Goal: Task Accomplishment & Management: Manage account settings

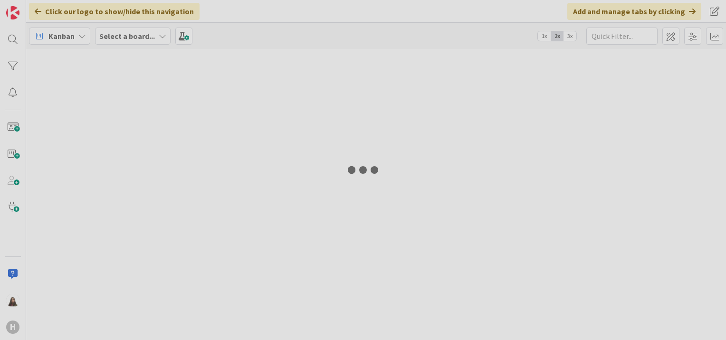
type input "desktop"
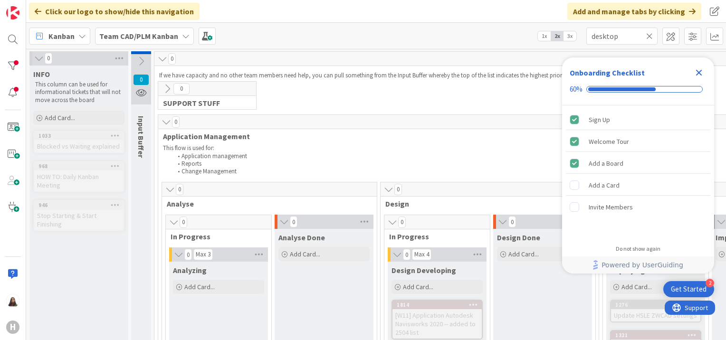
click at [132, 36] on b "Team CAD/PLM Kanban" at bounding box center [138, 36] width 79 height 10
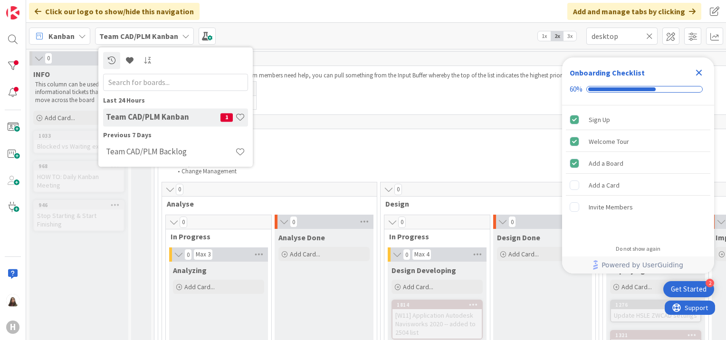
click at [80, 36] on icon at bounding box center [82, 36] width 8 height 8
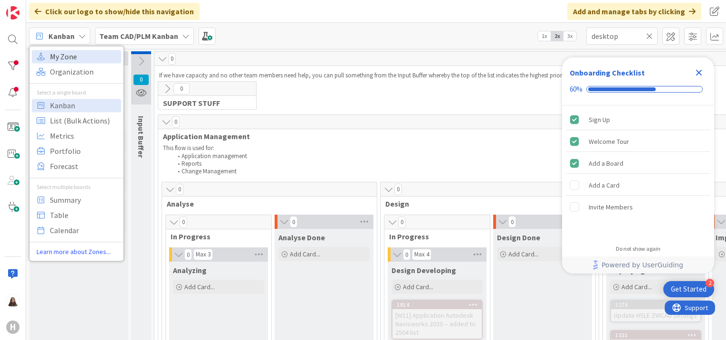
click at [70, 56] on span "My Zone" at bounding box center [84, 56] width 68 height 14
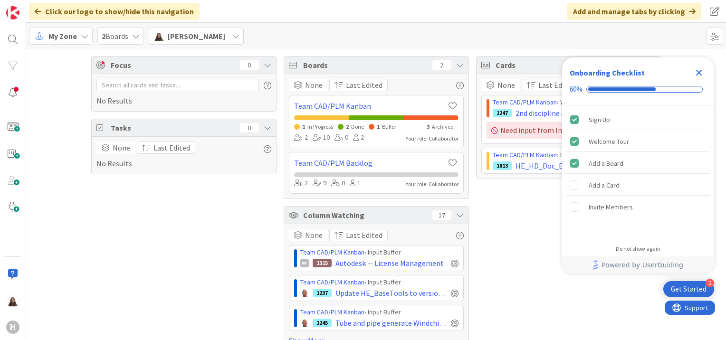
click at [696, 74] on icon "Close Checklist" at bounding box center [698, 72] width 11 height 11
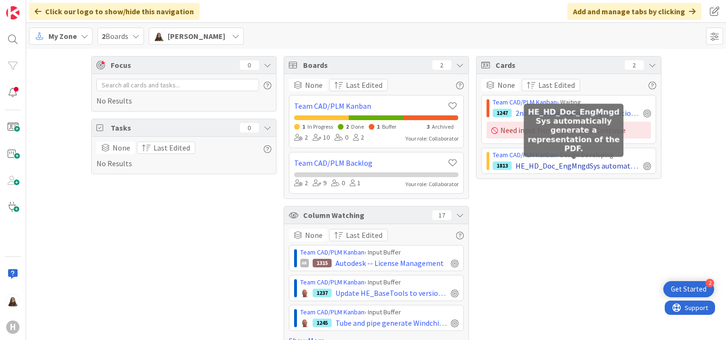
click at [534, 162] on span "HE_HD_Doc_EngMngdSys automatically generate a representation of the PDF." at bounding box center [578, 165] width 124 height 11
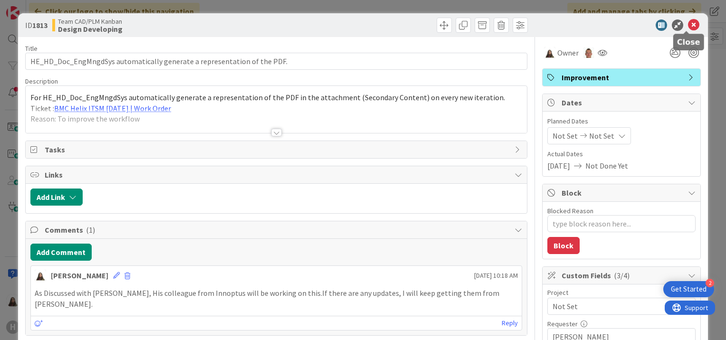
click at [688, 21] on icon at bounding box center [693, 24] width 11 height 11
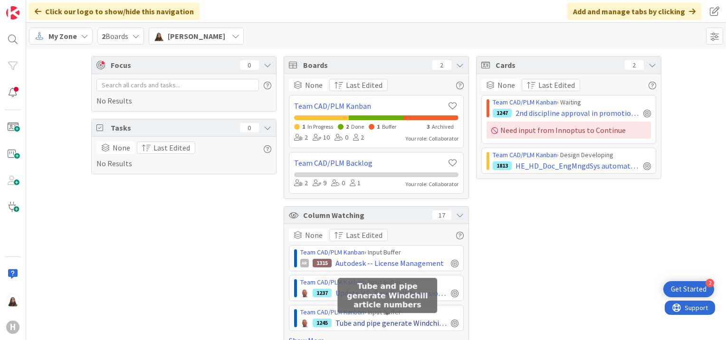
click at [367, 320] on span "Tube and pipe generate Windchill article numbers" at bounding box center [391, 322] width 112 height 11
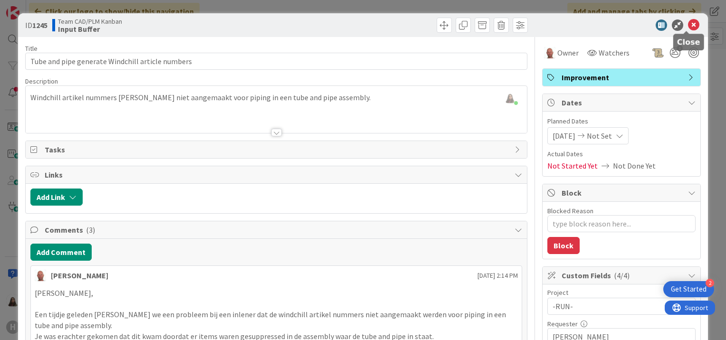
click at [688, 24] on icon at bounding box center [693, 24] width 11 height 11
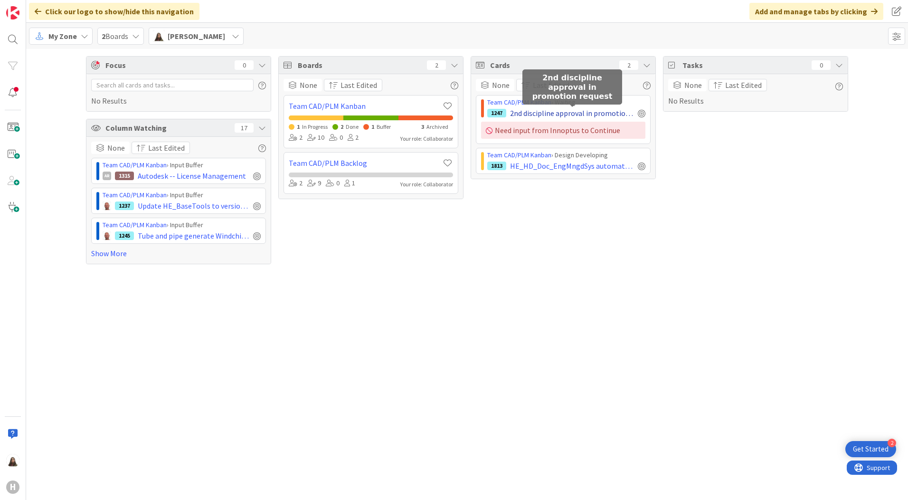
click at [552, 111] on span "2nd discipline approval in promotion request" at bounding box center [572, 112] width 124 height 11
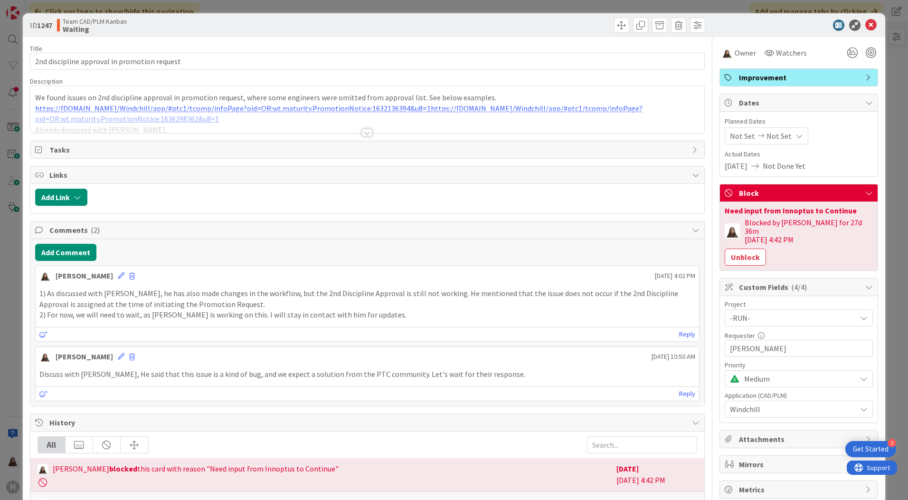
click at [726, 190] on icon at bounding box center [870, 193] width 8 height 8
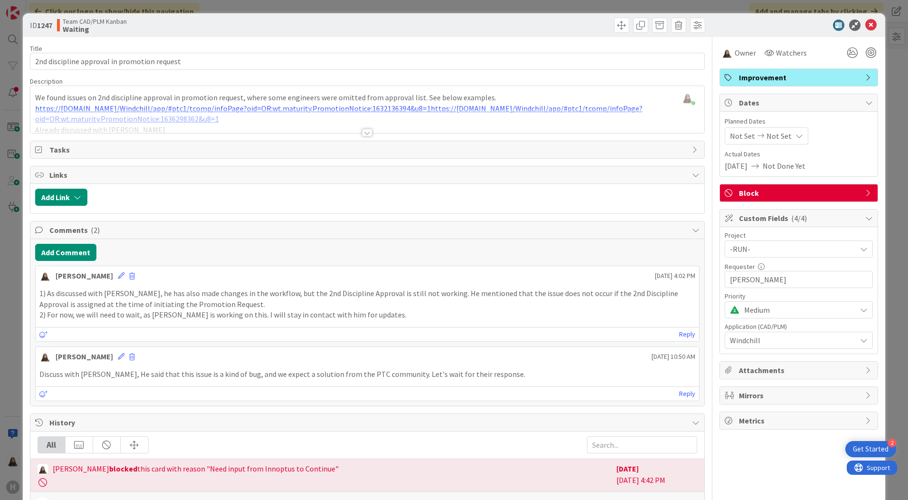
click at [726, 250] on div "-RUN-" at bounding box center [799, 248] width 148 height 17
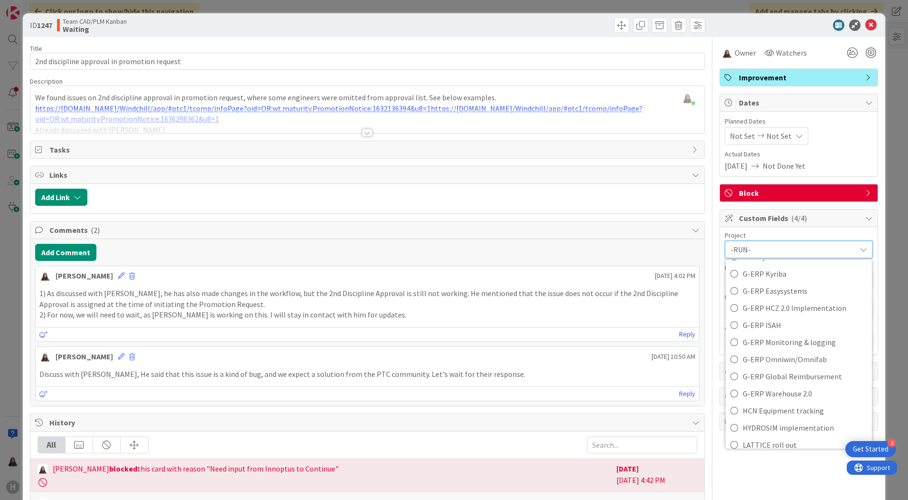
scroll to position [303, 0]
click at [726, 247] on icon at bounding box center [864, 250] width 8 height 8
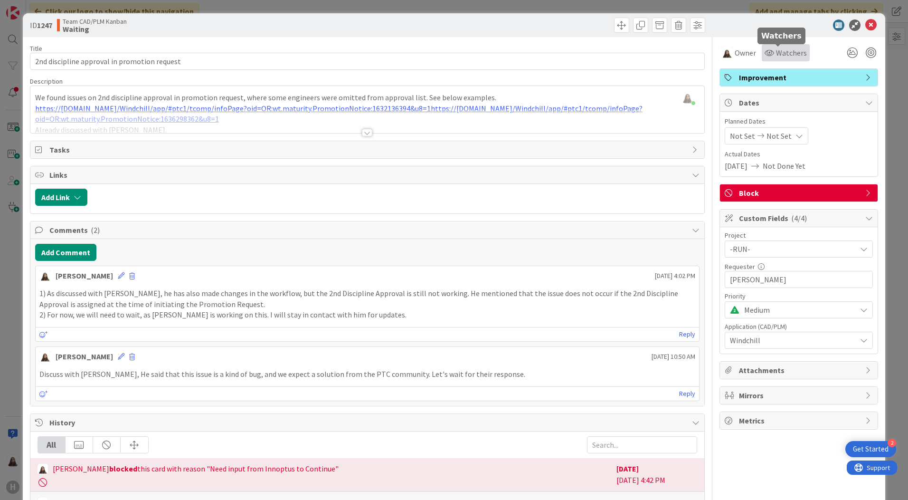
click at [726, 53] on span "Watchers" at bounding box center [791, 52] width 31 height 11
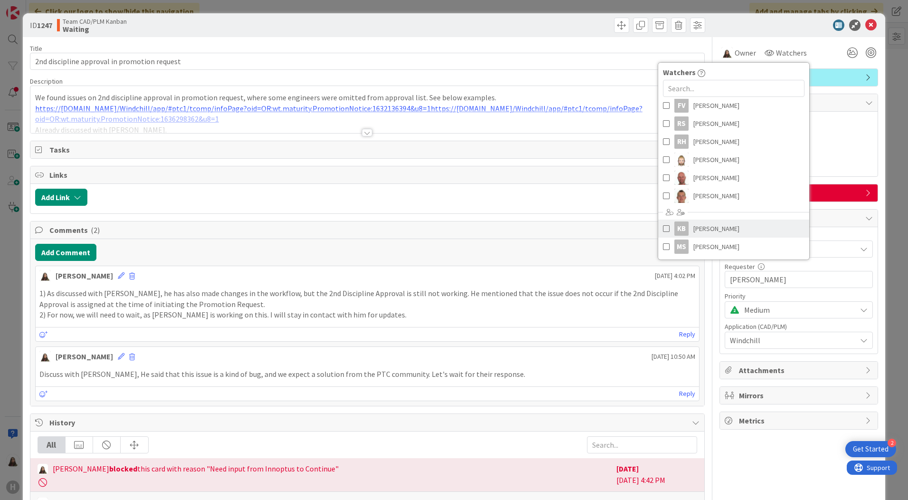
scroll to position [42, 0]
click at [726, 23] on div at bounding box center [794, 24] width 168 height 11
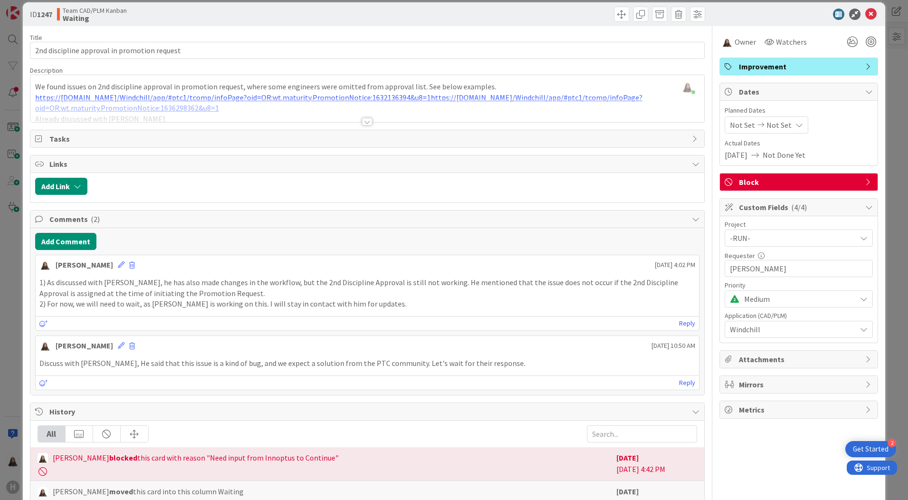
scroll to position [0, 0]
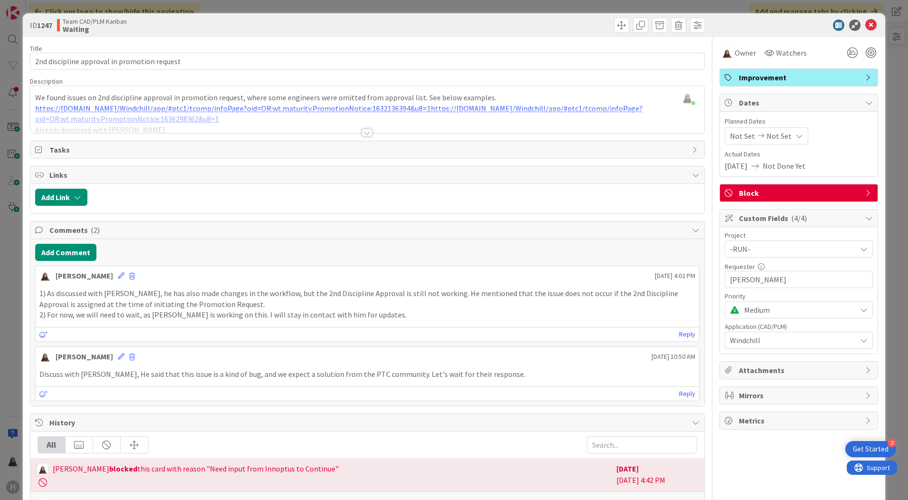
click at [726, 96] on div "Dates" at bounding box center [799, 103] width 158 height 18
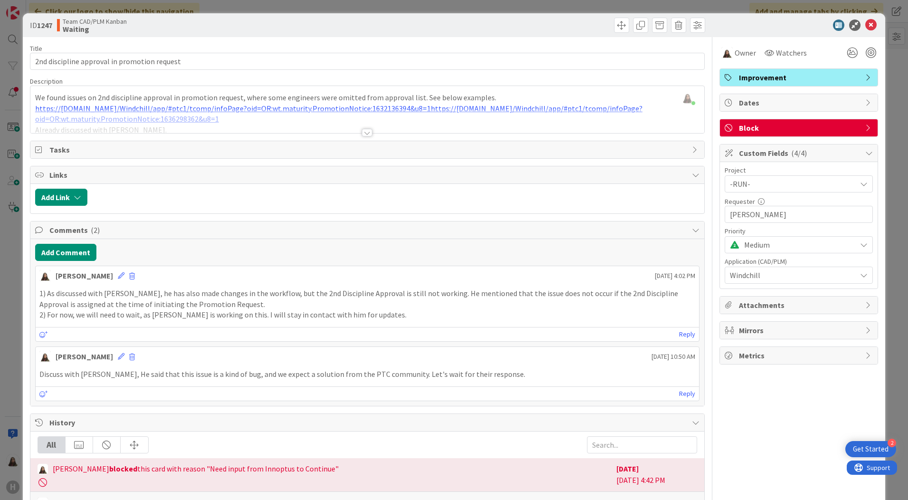
click at [726, 101] on icon at bounding box center [870, 103] width 8 height 8
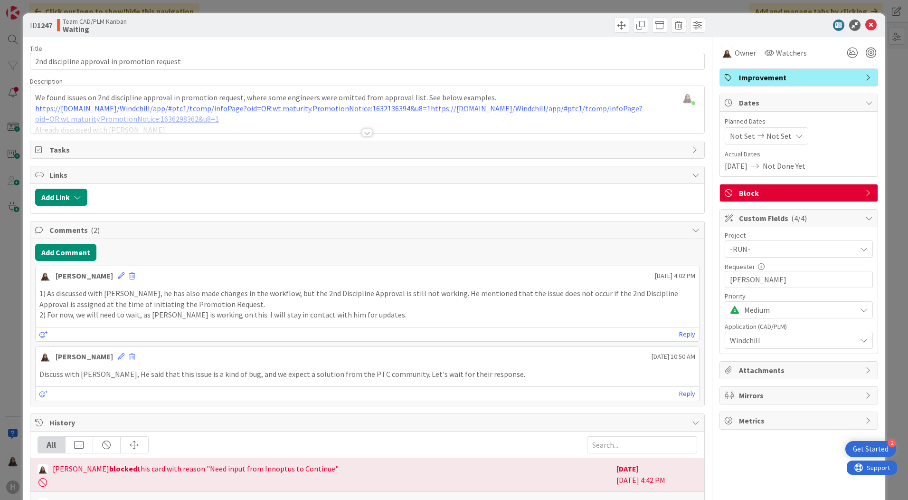
click at [726, 246] on icon at bounding box center [864, 249] width 8 height 8
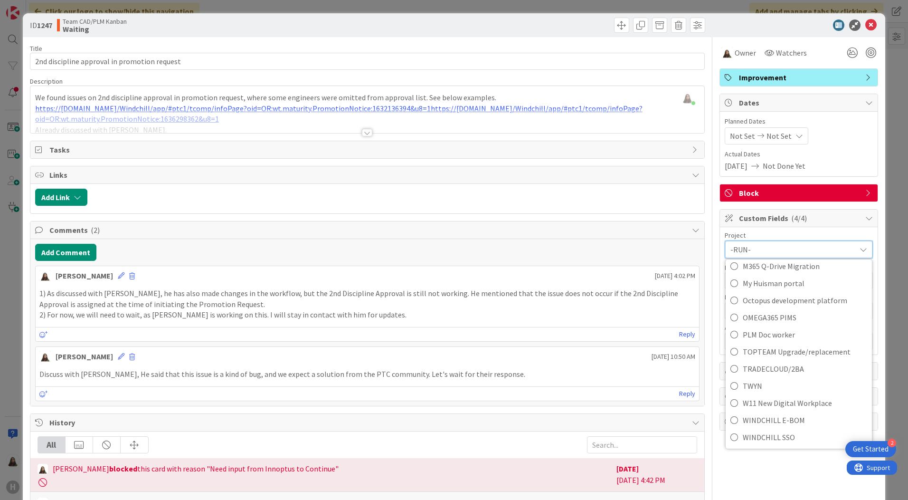
scroll to position [588, 0]
click at [726, 191] on icon at bounding box center [870, 193] width 8 height 8
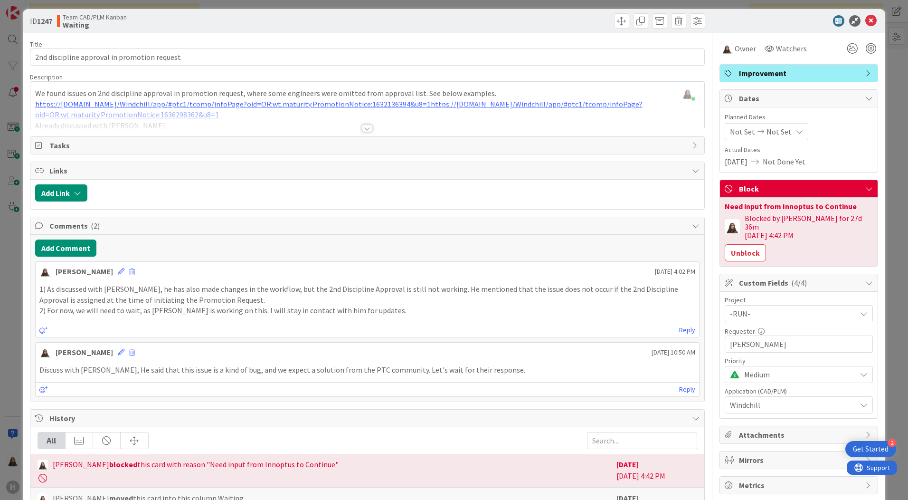
scroll to position [0, 0]
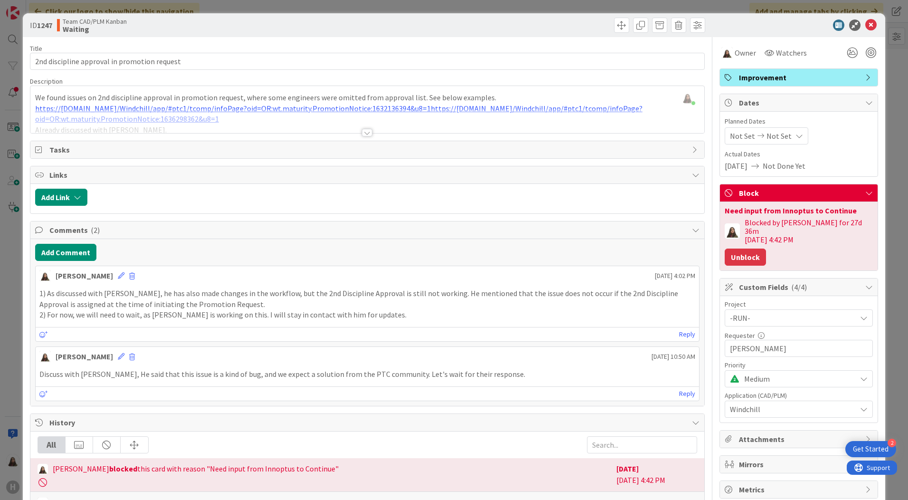
click at [726, 248] on button "Unblock" at bounding box center [745, 256] width 41 height 17
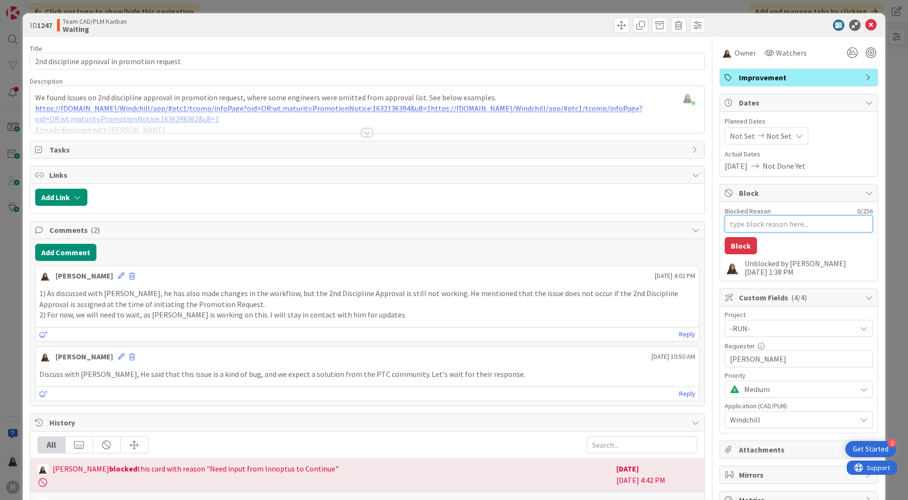
click at [726, 221] on textarea "Blocked Reason" at bounding box center [799, 223] width 148 height 17
click at [726, 188] on div "Block" at bounding box center [799, 193] width 158 height 18
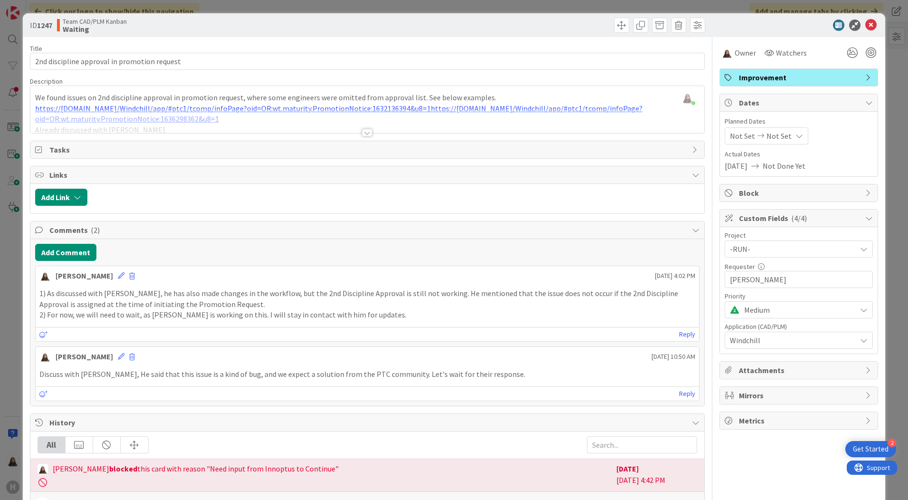
click at [726, 254] on div "-RUN-" at bounding box center [799, 248] width 148 height 17
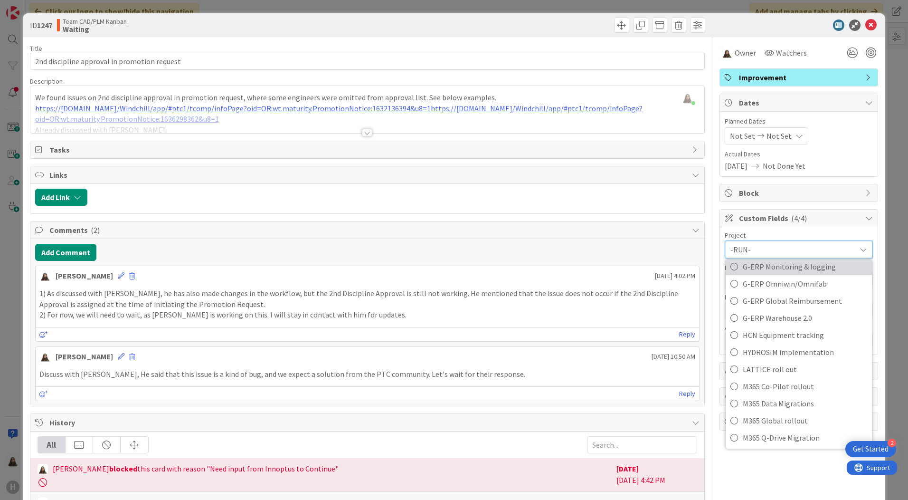
scroll to position [398, 0]
click at [726, 247] on icon at bounding box center [864, 250] width 8 height 8
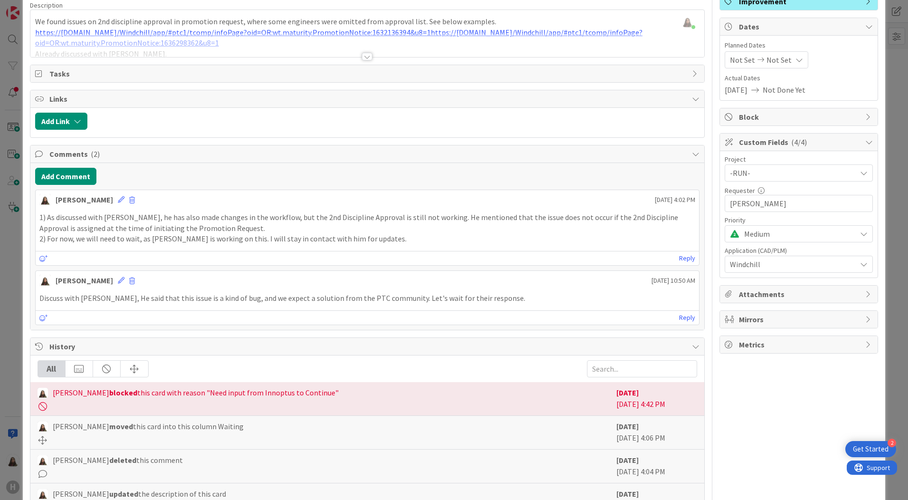
scroll to position [0, 0]
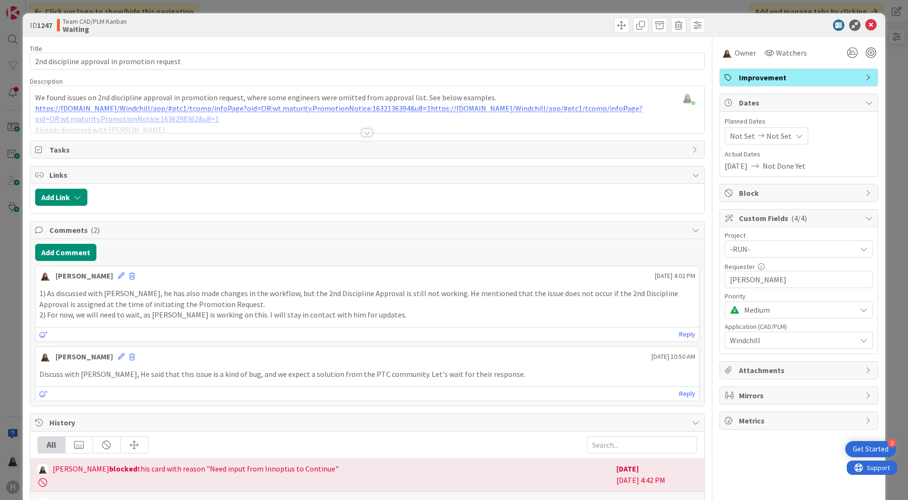
click at [726, 191] on icon at bounding box center [870, 193] width 8 height 8
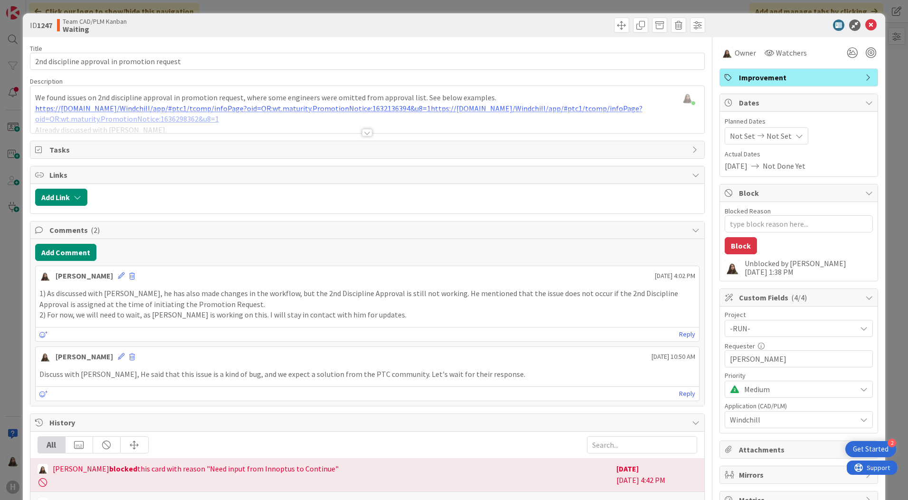
click at [362, 134] on div at bounding box center [367, 133] width 10 height 8
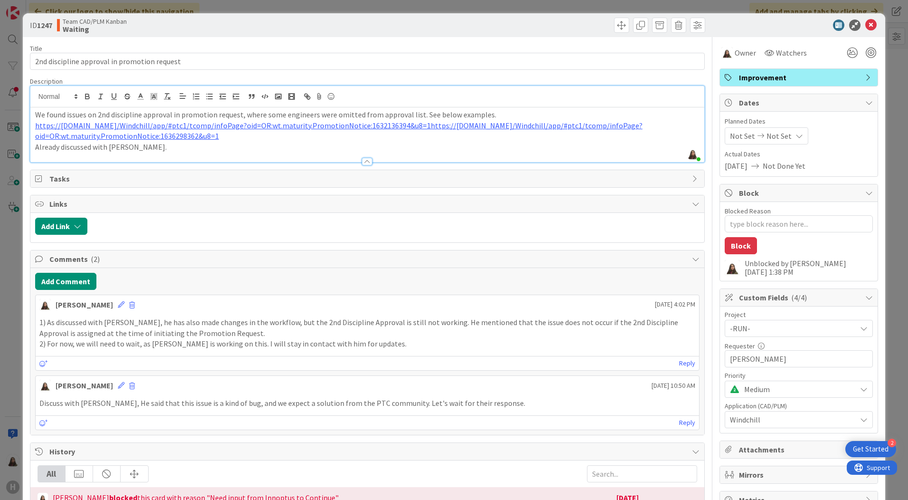
click at [726, 330] on div "-RUN-" at bounding box center [799, 328] width 148 height 17
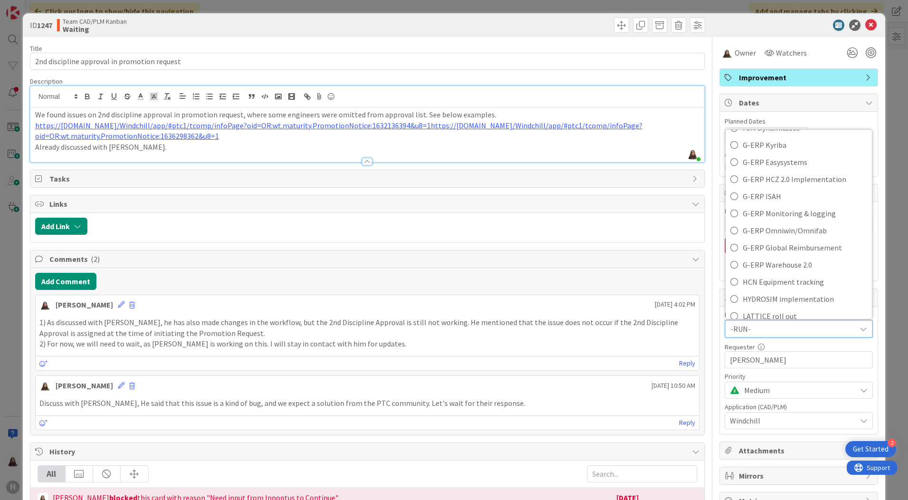
scroll to position [380, 0]
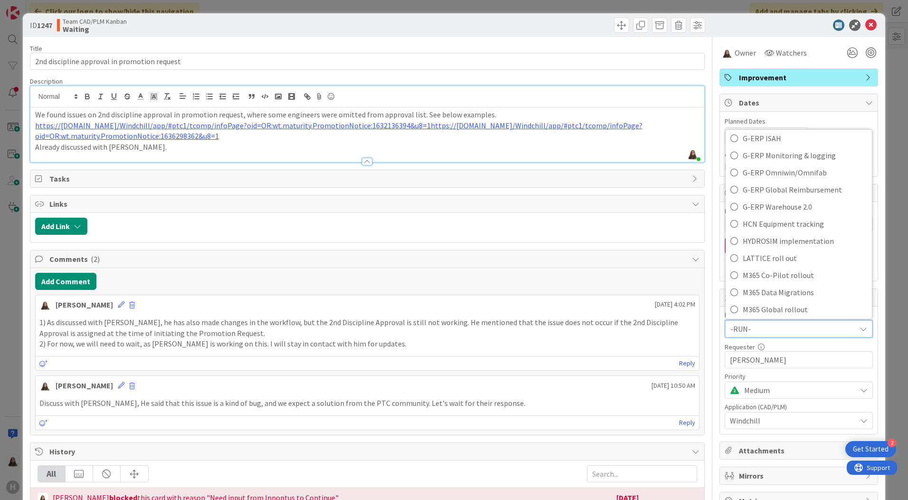
click at [726, 331] on icon at bounding box center [864, 329] width 8 height 8
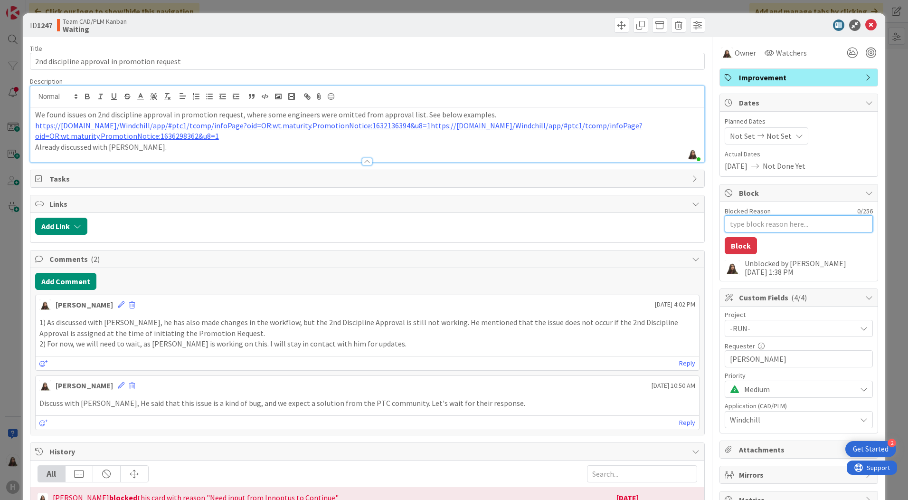
click at [726, 220] on textarea "Blocked Reason" at bounding box center [799, 223] width 148 height 17
type textarea "x"
type textarea "W"
click at [726, 221] on textarea "W" at bounding box center [799, 223] width 148 height 17
type textarea "x"
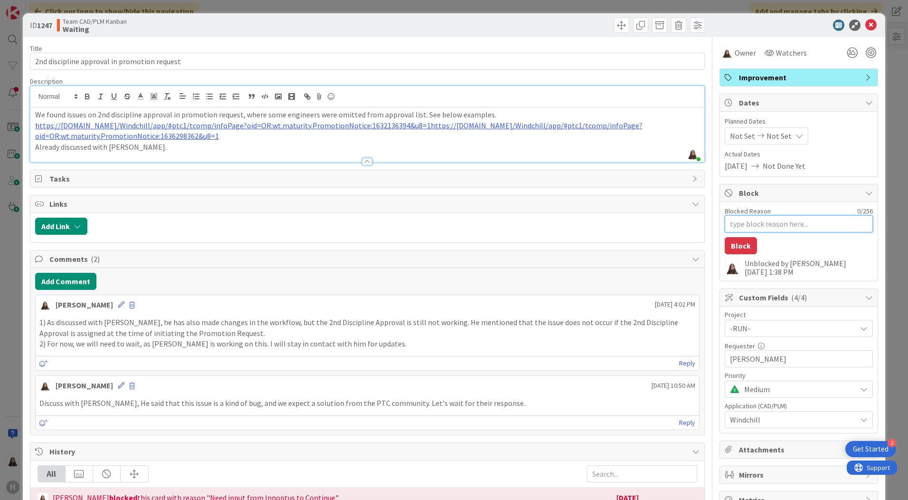
type textarea "x"
type textarea "I"
type textarea "x"
type textarea "I"
type textarea "x"
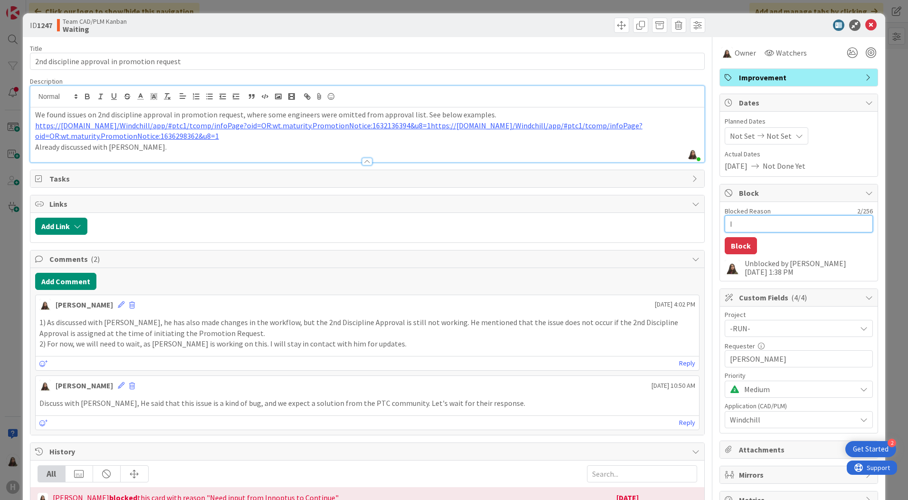
type textarea "I w"
type textarea "x"
type textarea "I wi"
type textarea "x"
type textarea "I wil"
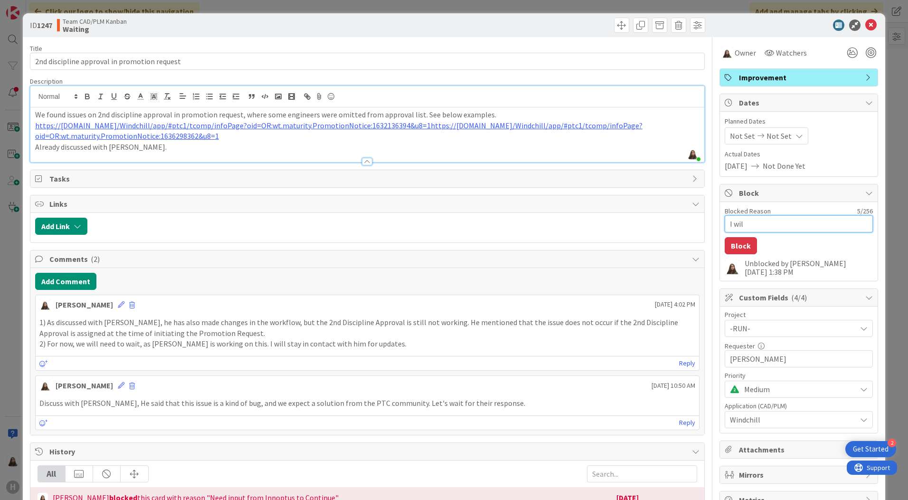
type textarea "x"
type textarea "I will"
type textarea "x"
type textarea "I will"
type textarea "x"
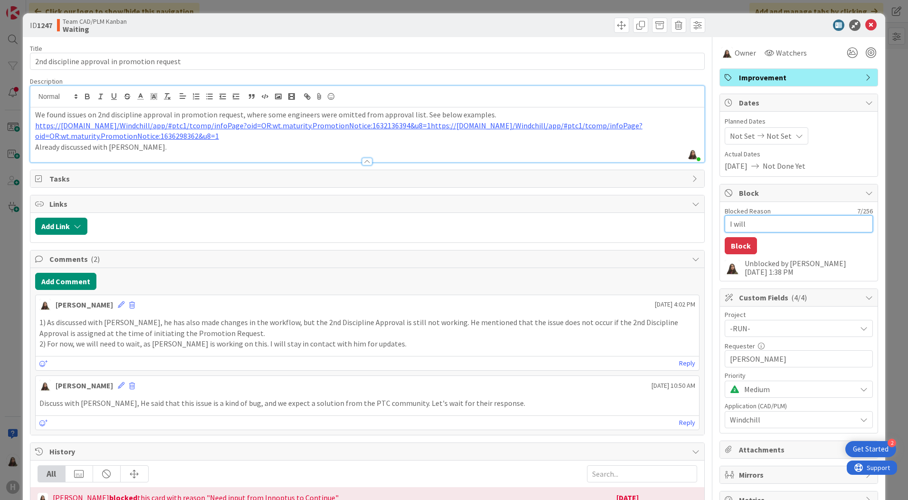
type textarea "I will o"
type textarea "x"
type textarea "I will on"
type textarea "x"
type textarea "I will on"
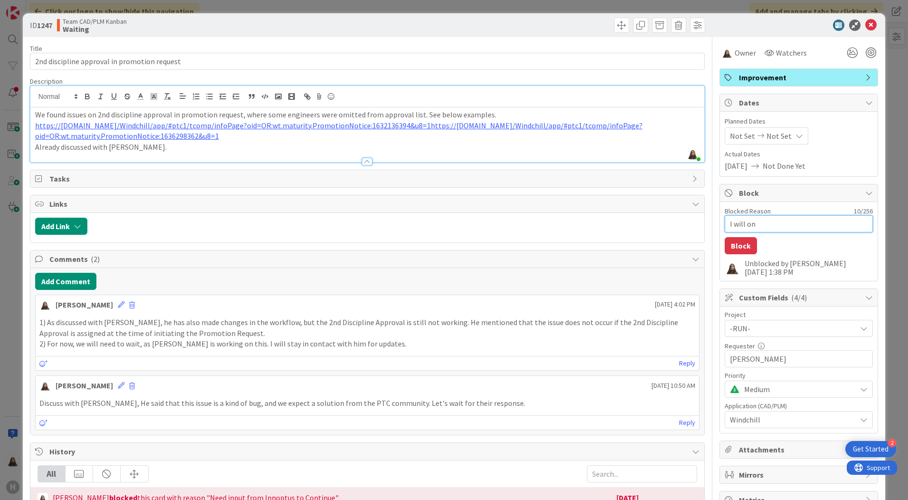
type textarea "x"
type textarea "I will on h"
type textarea "x"
type textarea "I will on ho"
type textarea "x"
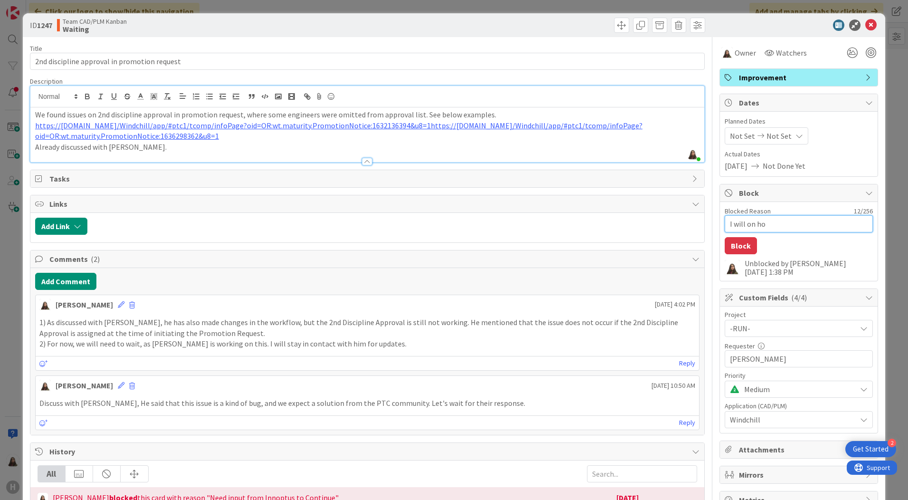
type textarea "I will on hol"
type textarea "x"
type textarea "I will on [DATE]"
type textarea "x"
type textarea "I will on holid"
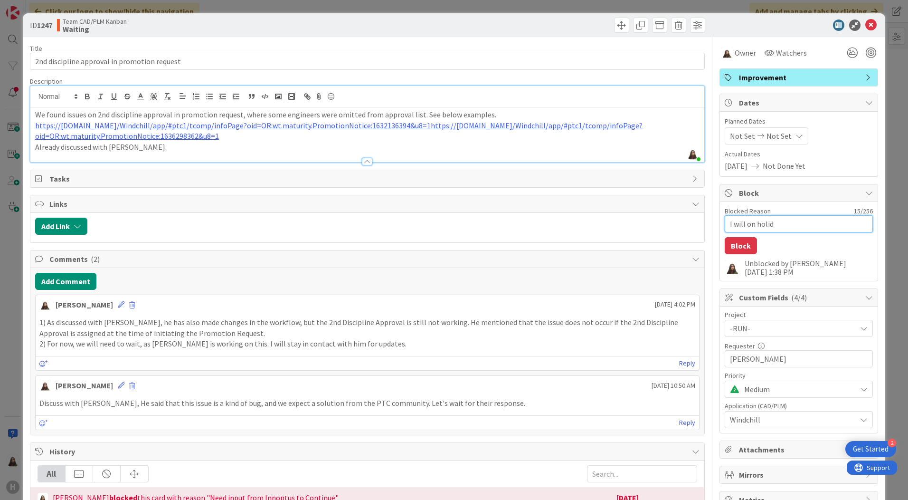
type textarea "x"
type textarea "I will on [DATE]"
type textarea "x"
type textarea "I will on hol"
type textarea "x"
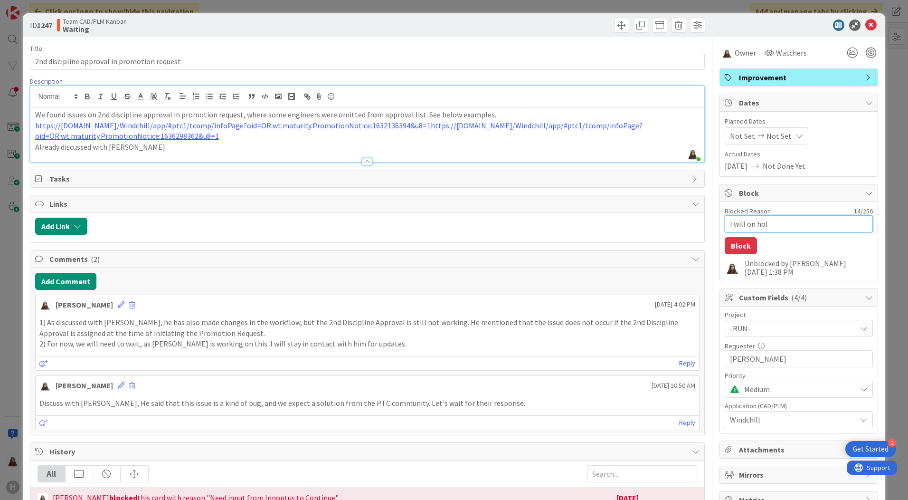
type textarea "I will on ho"
type textarea "x"
type textarea "I will on h"
type textarea "x"
type textarea "I will on"
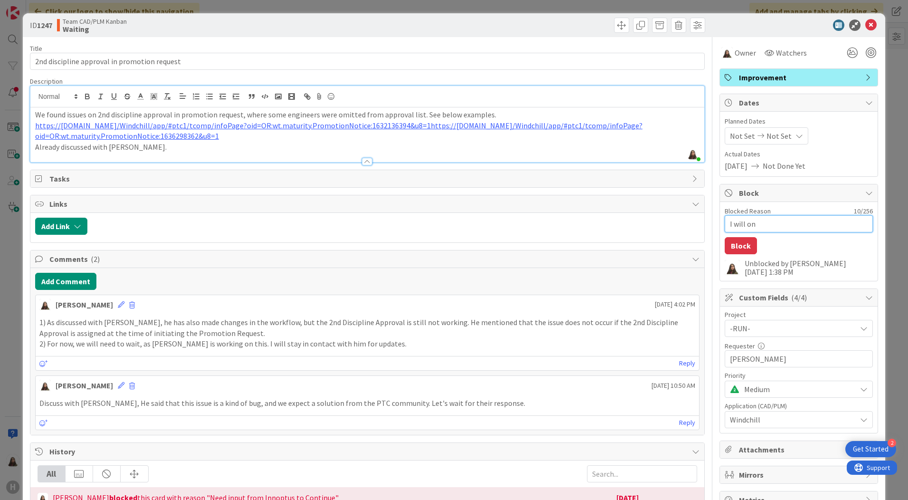
type textarea "x"
type textarea "I will on"
type textarea "x"
type textarea "I will o"
type textarea "x"
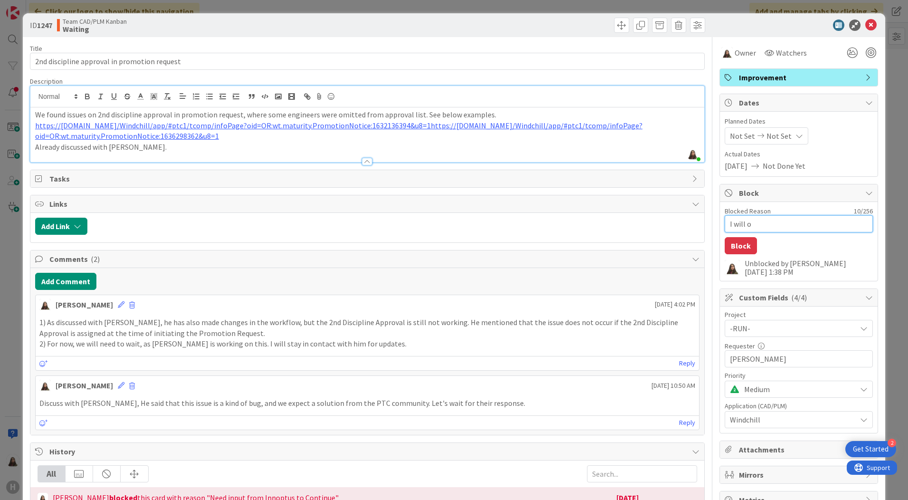
type textarea "I will"
type textarea "x"
type textarea "I will"
type textarea "x"
type textarea "I wil"
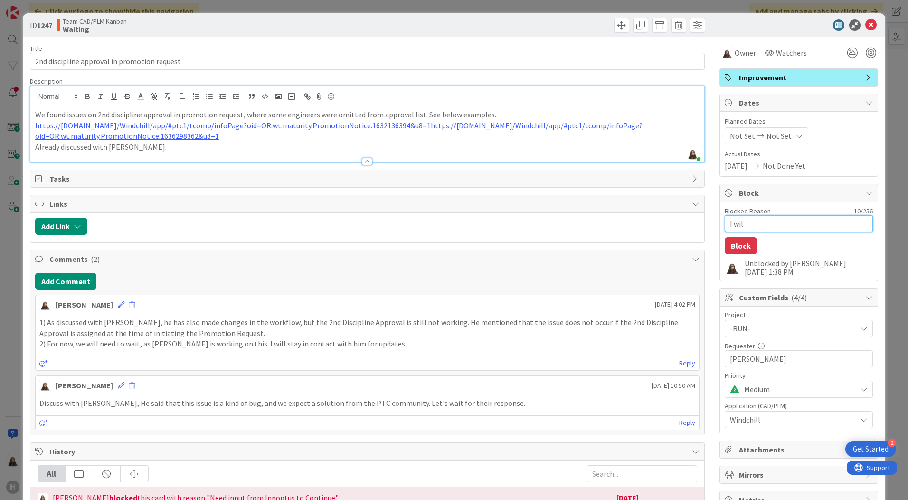
type textarea "x"
type textarea "I wi"
type textarea "x"
type textarea "I w"
type textarea "x"
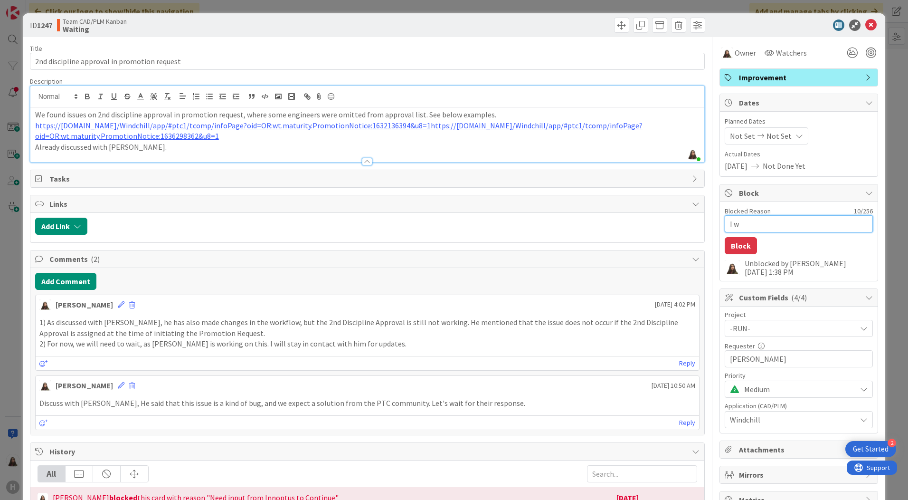
type textarea "I"
type textarea "x"
type textarea "I"
type textarea "x"
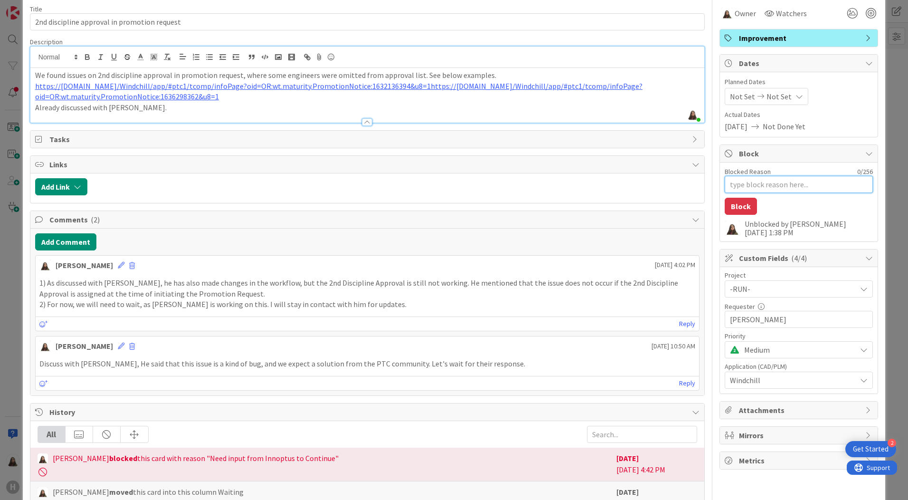
scroll to position [0, 0]
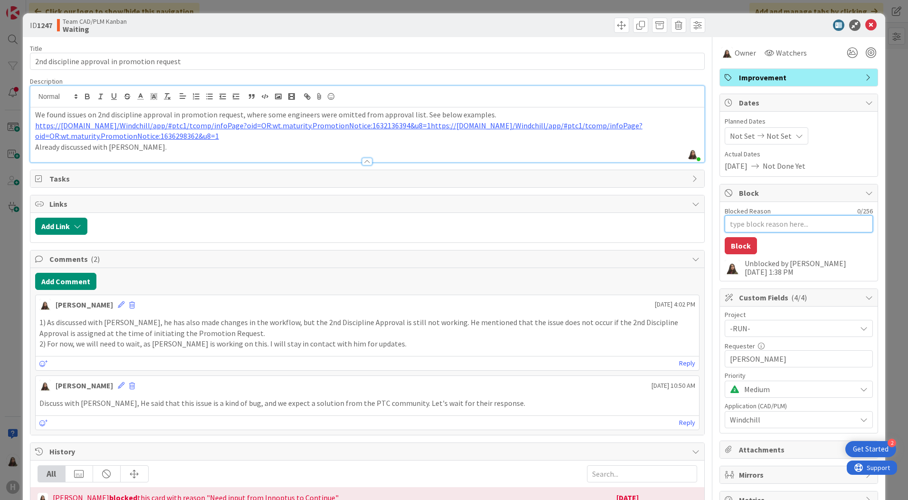
click at [726, 226] on textarea "Blocked Reason" at bounding box center [799, 223] width 148 height 17
paste textarea "I will be on holiday from [DATE] to [DATE]."
type textarea "x"
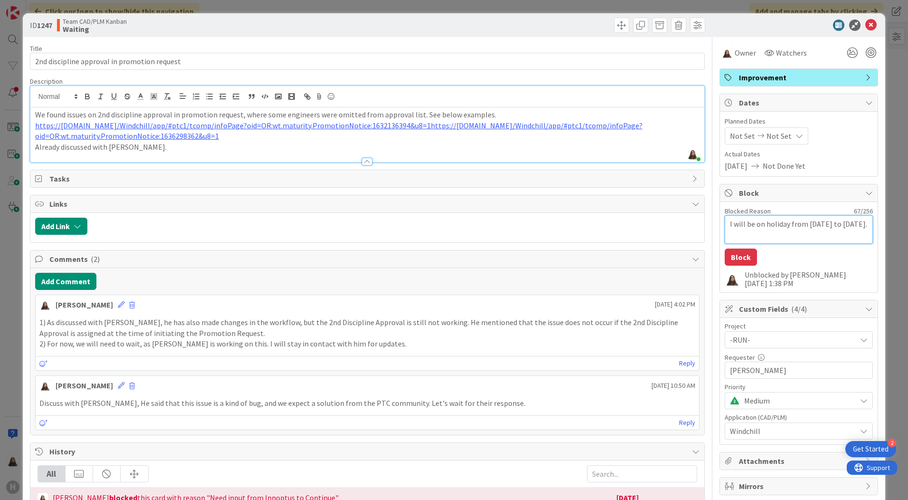
click at [725, 224] on textarea "I will be on holiday from [DATE] to [DATE]." at bounding box center [799, 229] width 148 height 29
type textarea "I will be on holiday from [DATE] to [DATE]."
click at [726, 132] on icon at bounding box center [800, 136] width 8 height 8
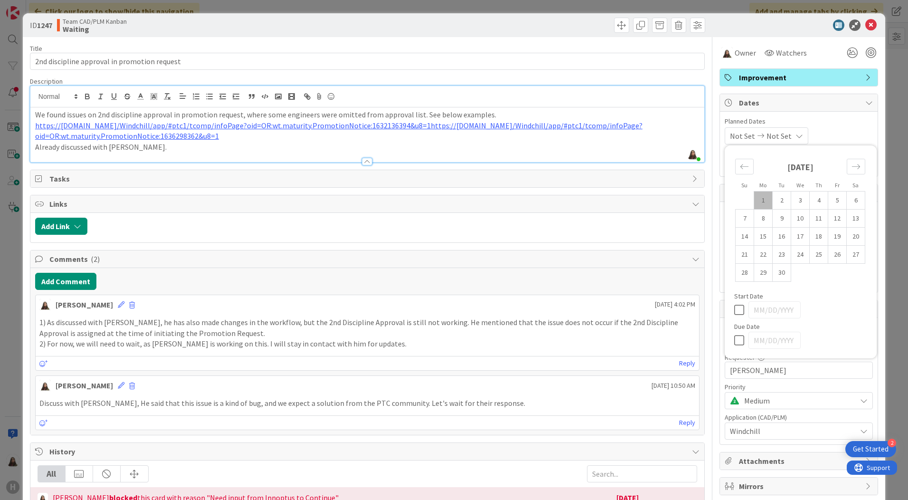
click at [726, 132] on icon at bounding box center [800, 136] width 8 height 8
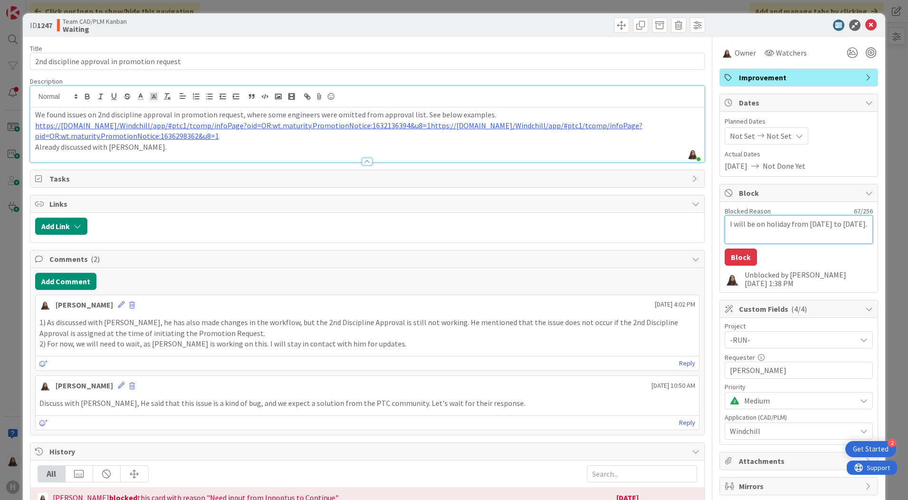
click at [725, 220] on textarea "I will be on holiday from [DATE] to [DATE]." at bounding box center [799, 229] width 148 height 29
click at [691, 25] on span at bounding box center [697, 25] width 15 height 15
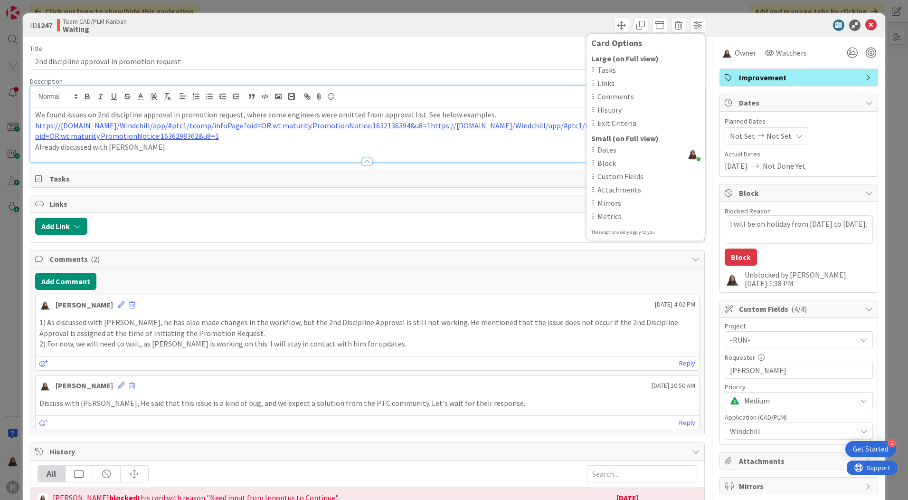
click at [592, 287] on div "Add Comment" at bounding box center [367, 281] width 665 height 17
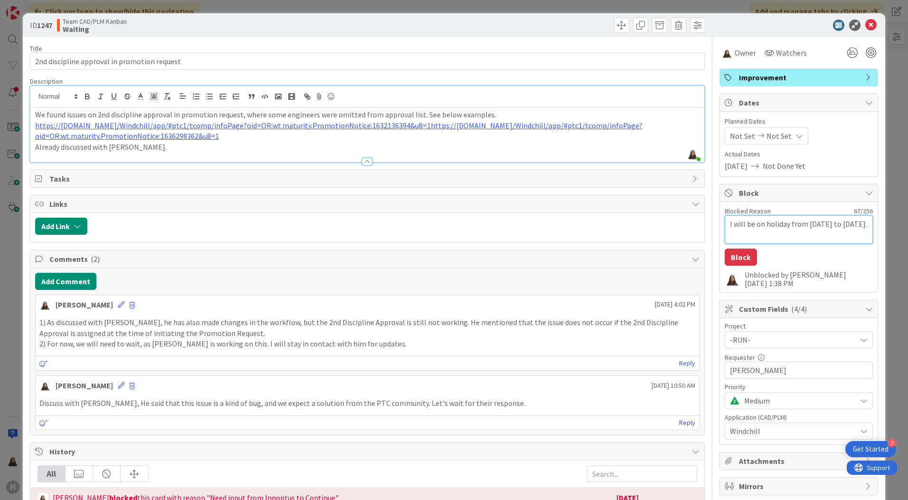
click at [725, 224] on textarea "I will be on holiday from [DATE] to [DATE]." at bounding box center [799, 229] width 148 height 29
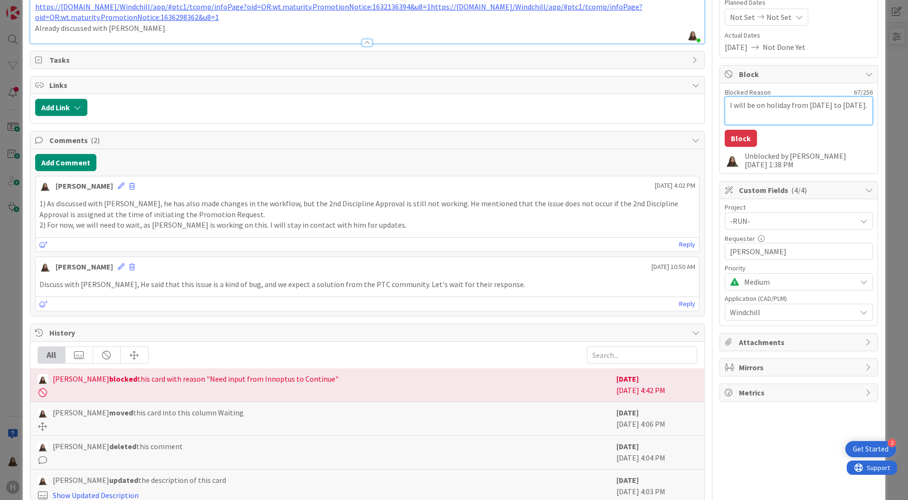
scroll to position [112, 0]
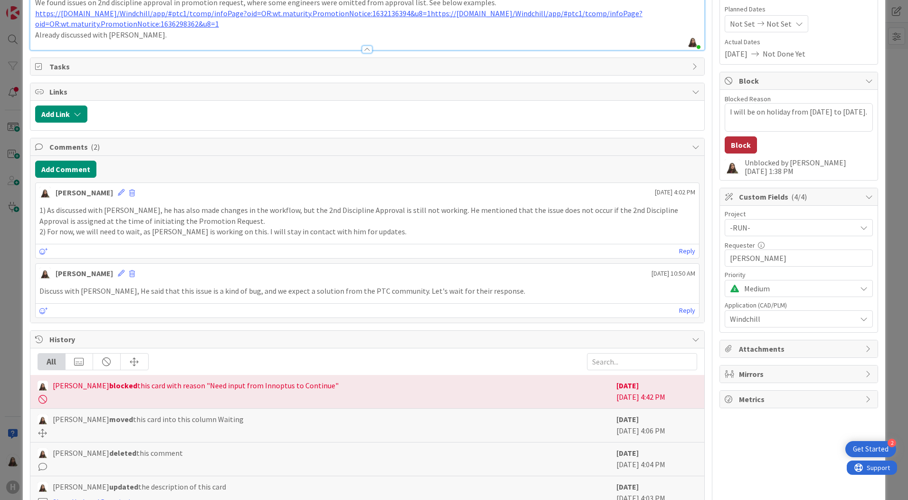
click at [726, 148] on button "Block" at bounding box center [741, 144] width 32 height 17
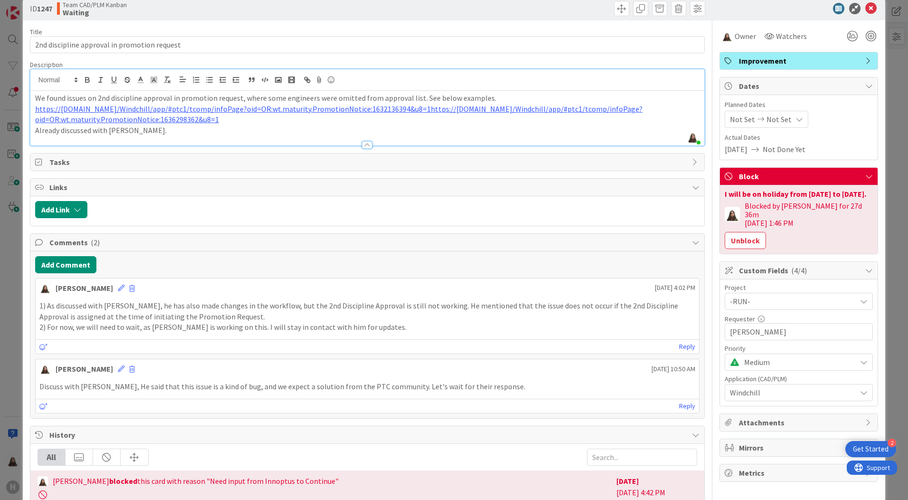
scroll to position [0, 0]
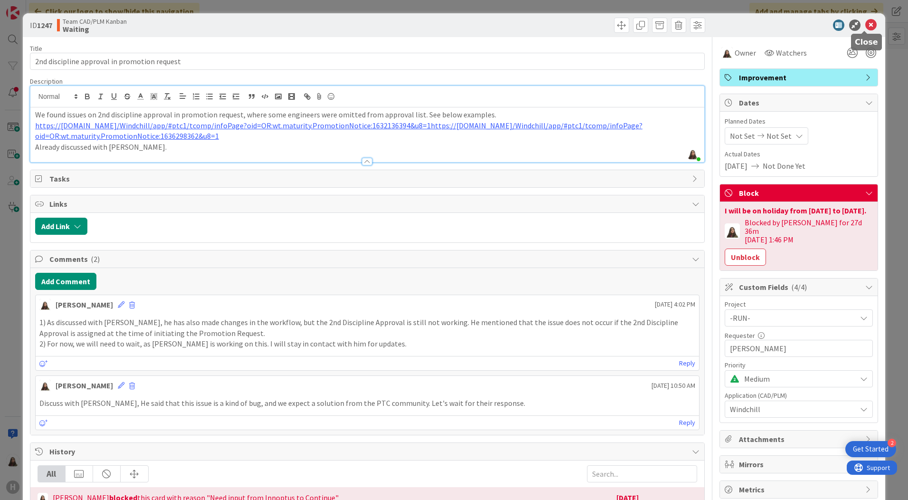
click at [726, 25] on icon at bounding box center [871, 24] width 11 height 11
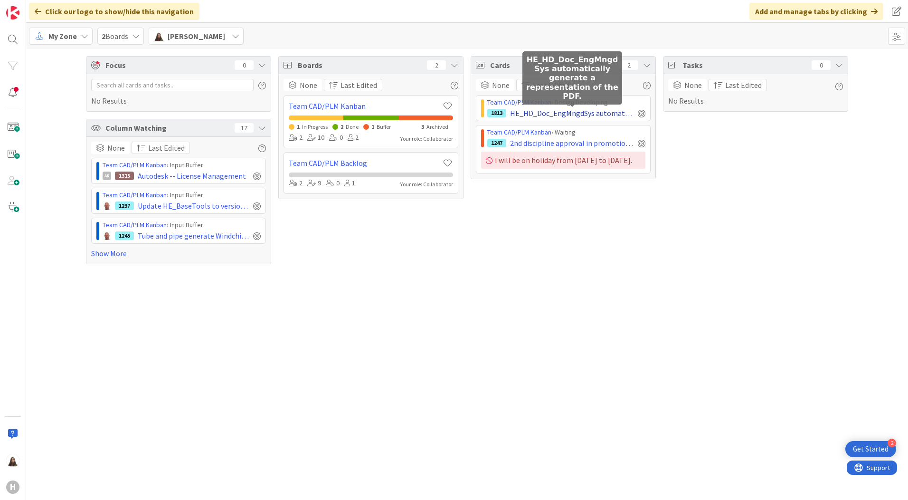
click at [519, 109] on span "HE_HD_Doc_EngMngdSys automatically generate a representation of the PDF." at bounding box center [572, 112] width 124 height 11
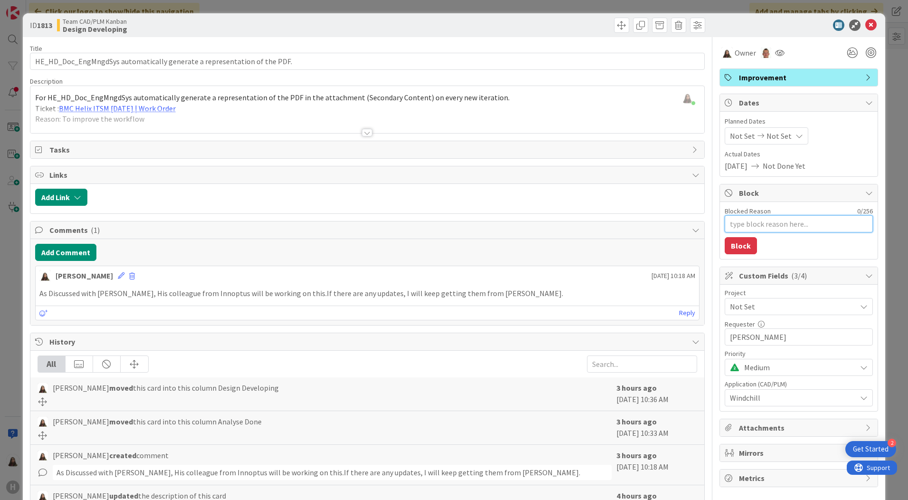
click at [726, 226] on textarea "Blocked Reason" at bounding box center [799, 223] width 148 height 17
click at [726, 224] on textarea "Blocked Reason" at bounding box center [799, 223] width 148 height 17
paste textarea "I will be on holiday from [DATE] to [DATE]."
type textarea "x"
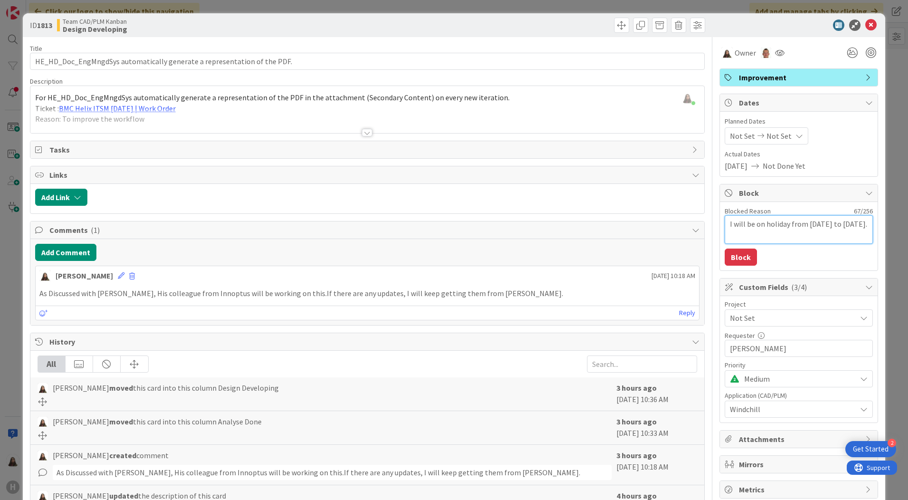
click at [725, 224] on textarea "I will be on holiday from [DATE] to [DATE]." at bounding box center [799, 229] width 148 height 29
click at [725, 223] on textarea "I will be on holiday from [DATE] to [DATE]." at bounding box center [799, 229] width 148 height 29
type textarea "I will be on holiday from [DATE] to [DATE]."
click at [726, 260] on button "Block" at bounding box center [741, 256] width 32 height 17
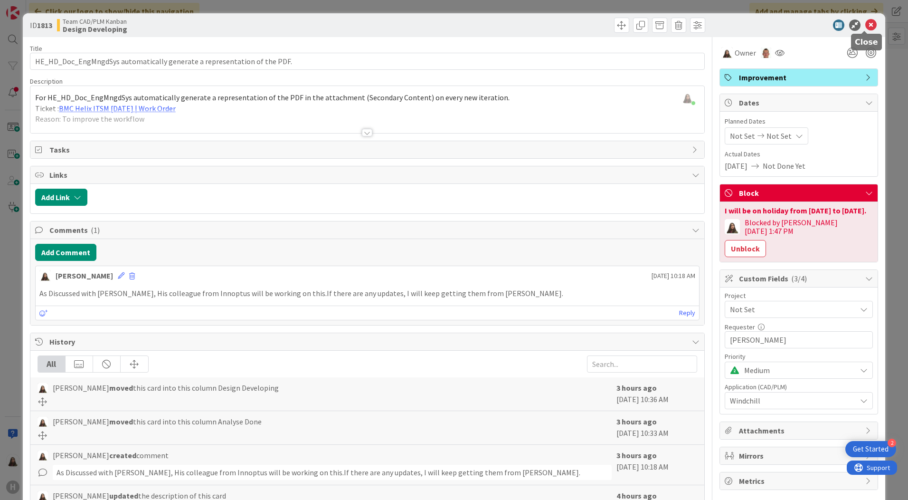
click at [726, 26] on icon at bounding box center [871, 24] width 11 height 11
